Goal: Task Accomplishment & Management: Use online tool/utility

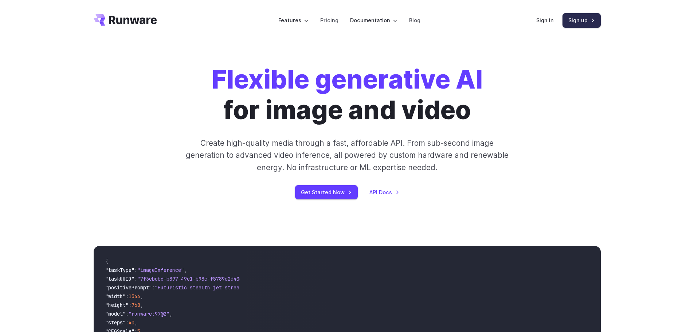
click at [586, 23] on link "Sign up" at bounding box center [581, 20] width 38 height 14
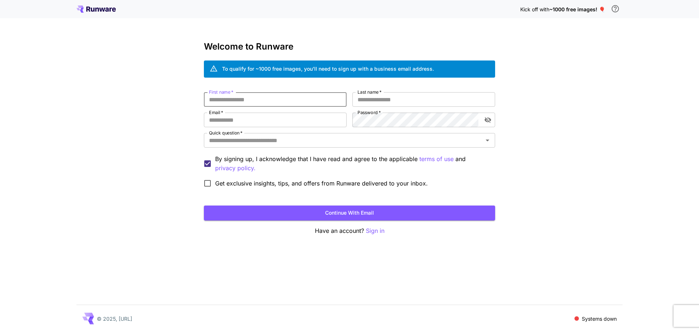
click at [300, 99] on input "First name   *" at bounding box center [275, 99] width 143 height 15
type input "*****"
click at [386, 98] on input "Last name   *" at bounding box center [423, 99] width 143 height 15
type input "*******"
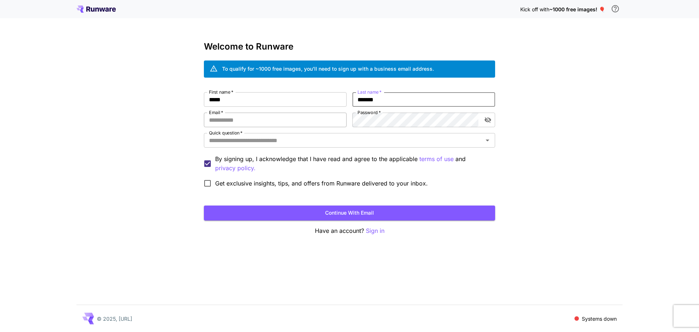
click at [301, 121] on input "Email   *" at bounding box center [275, 120] width 143 height 15
type input "**********"
click at [489, 118] on icon "toggle password visibility" at bounding box center [487, 119] width 7 height 7
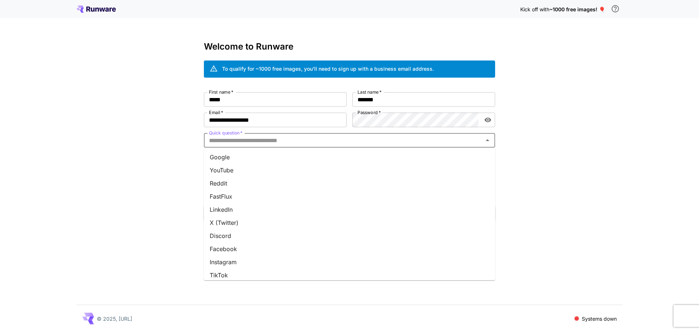
click at [380, 139] on input "Quick question   *" at bounding box center [343, 140] width 275 height 10
click at [251, 160] on li "Google" at bounding box center [349, 156] width 291 height 13
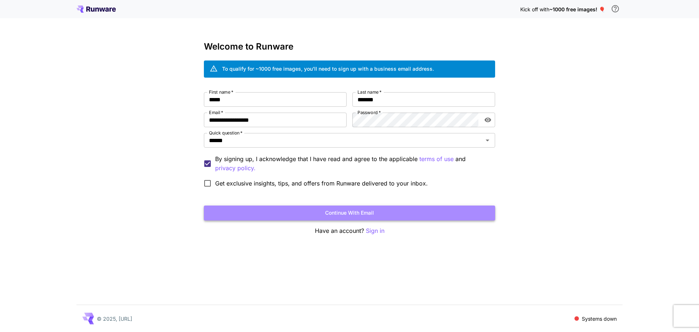
click at [327, 208] on button "Continue with email" at bounding box center [349, 212] width 291 height 15
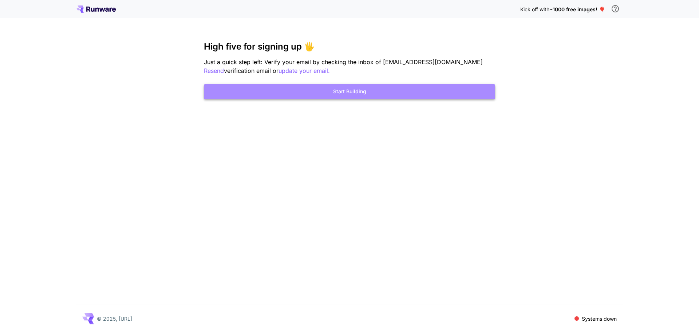
click at [358, 90] on button "Start Building" at bounding box center [349, 91] width 291 height 15
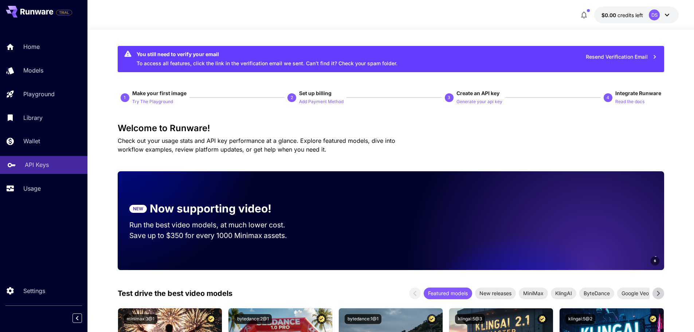
click at [35, 162] on p "API Keys" at bounding box center [37, 164] width 24 height 9
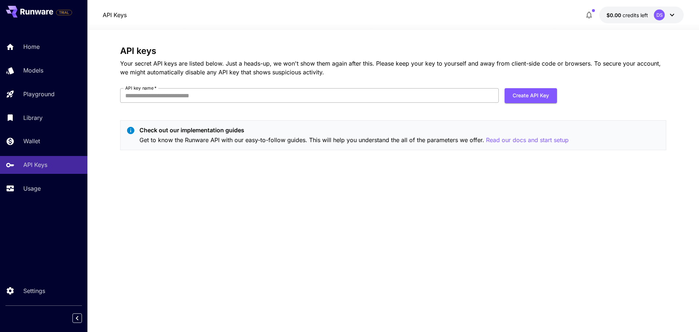
click at [246, 96] on input "API key name   *" at bounding box center [309, 95] width 379 height 15
type input "*****"
click at [267, 109] on div "API keys Your secret API keys are listed below. Just a heads-up, we won't show …" at bounding box center [393, 101] width 546 height 110
click at [540, 95] on button "Create API Key" at bounding box center [531, 95] width 52 height 15
click at [512, 97] on button "Create API Key" at bounding box center [531, 95] width 52 height 15
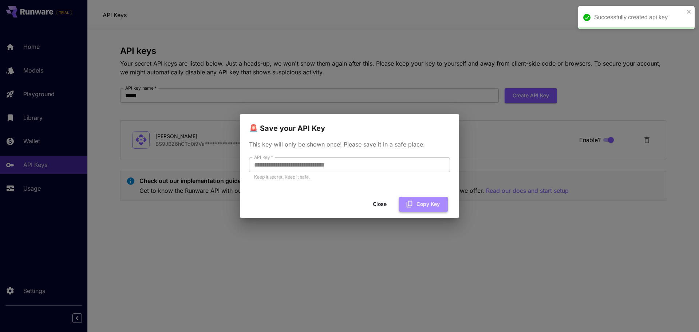
click at [421, 204] on button "Copy Key" at bounding box center [423, 204] width 49 height 15
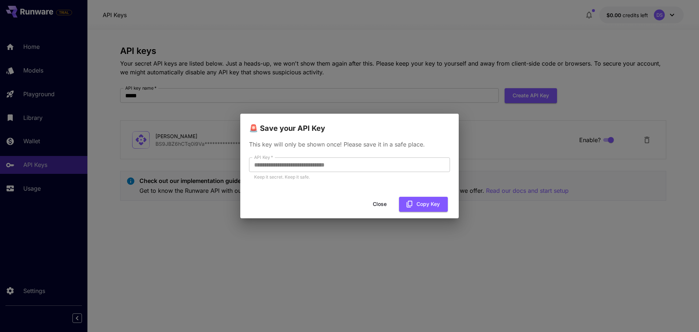
click at [386, 202] on button "Close" at bounding box center [379, 204] width 33 height 15
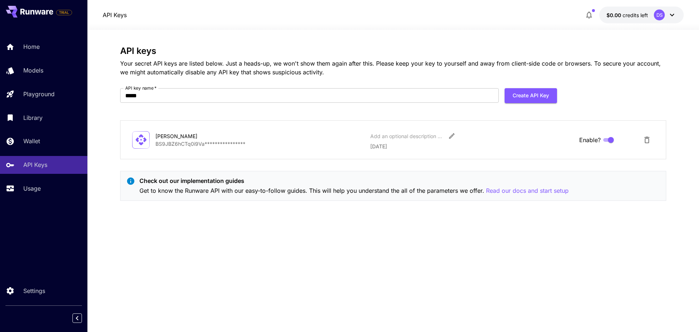
click at [588, 14] on icon "button" at bounding box center [589, 15] width 9 height 9
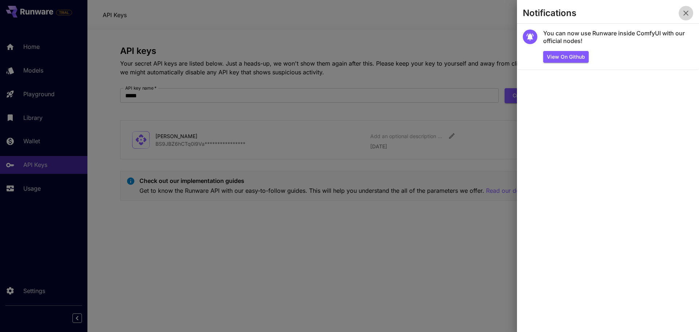
click at [687, 9] on icon "button" at bounding box center [686, 13] width 9 height 9
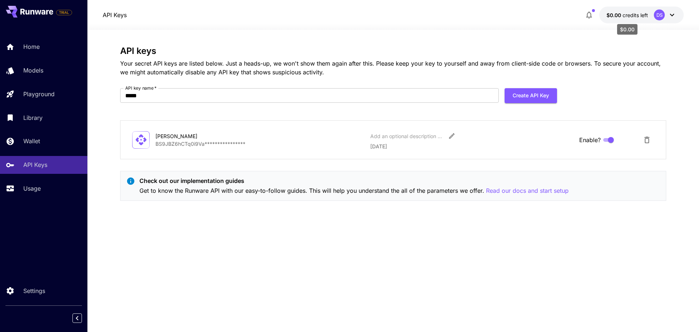
click at [619, 15] on span "$0.00" at bounding box center [615, 15] width 16 height 6
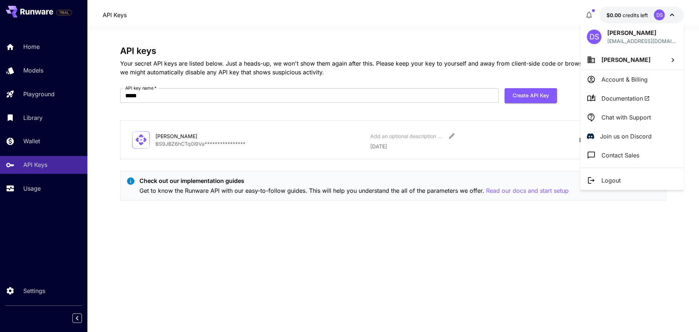
click at [620, 76] on p "Account & Billing" at bounding box center [624, 79] width 46 height 9
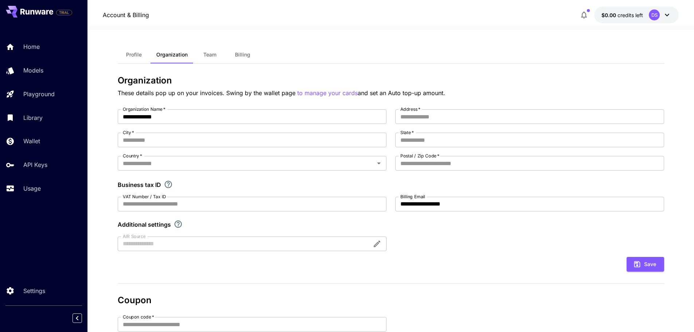
click at [240, 53] on span "Billing" at bounding box center [242, 54] width 15 height 7
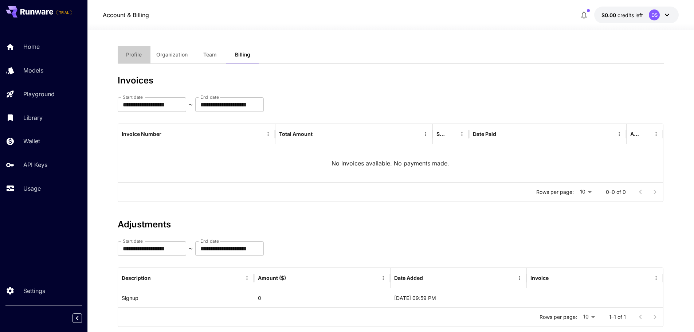
click at [142, 54] on button "Profile" at bounding box center [134, 54] width 33 height 17
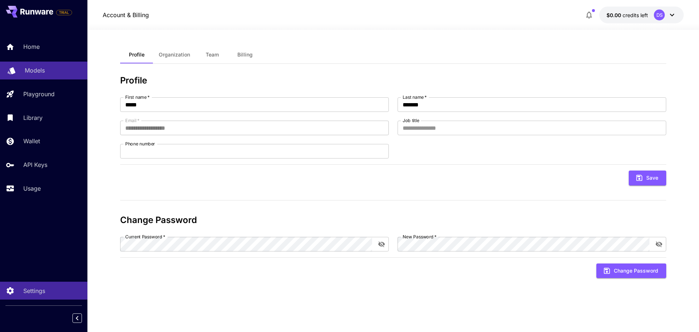
click at [50, 68] on div "Models" at bounding box center [53, 70] width 57 height 9
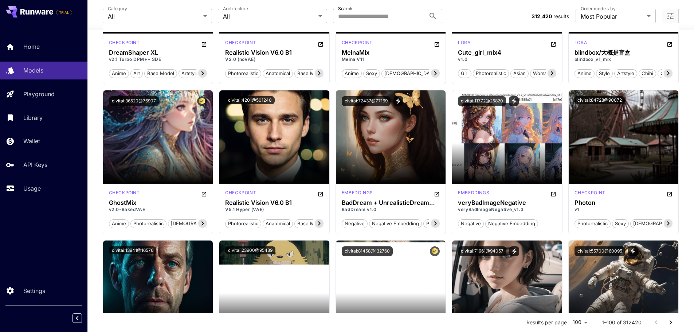
scroll to position [1347, 0]
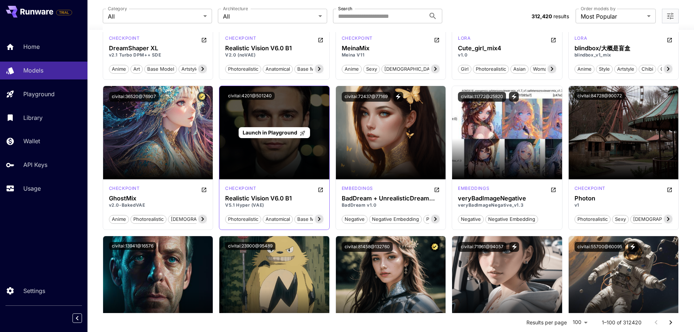
click at [285, 135] on span "Launch in Playground" at bounding box center [269, 132] width 55 height 6
